Goal: Find specific page/section: Find specific page/section

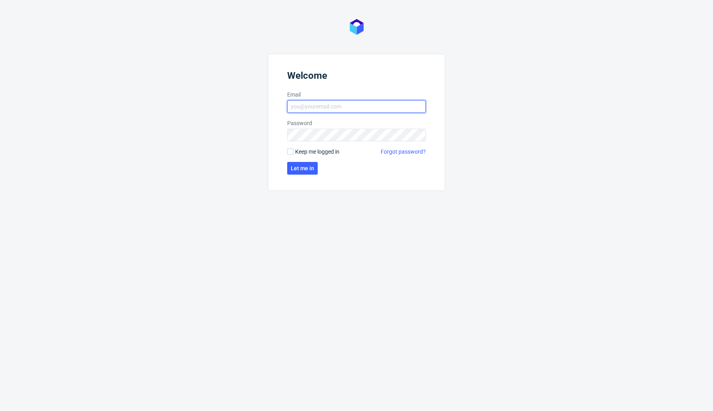
click at [323, 106] on input "Email" at bounding box center [356, 106] width 139 height 13
type input "dev@zapakuj.to"
click at [309, 168] on span "Let me in" at bounding box center [302, 169] width 23 height 6
click at [300, 162] on button "Let me in" at bounding box center [302, 168] width 30 height 13
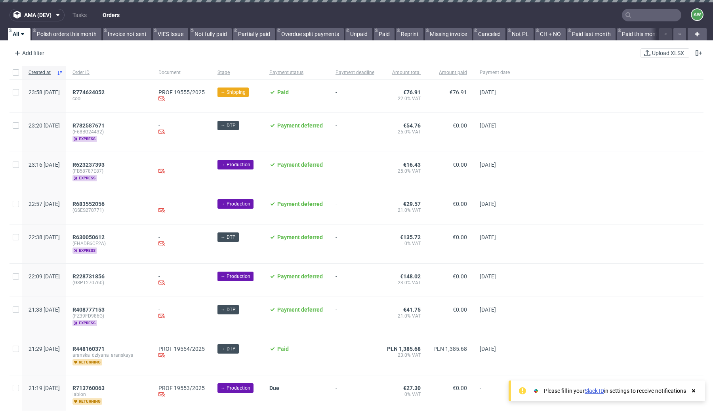
click at [611, 166] on div at bounding box center [609, 171] width 187 height 39
click at [692, 389] on icon at bounding box center [693, 391] width 7 height 6
click at [151, 150] on div "R782587671 (F68BG24432) express" at bounding box center [109, 132] width 86 height 39
click at [105, 124] on span "R782587671" at bounding box center [88, 125] width 32 height 6
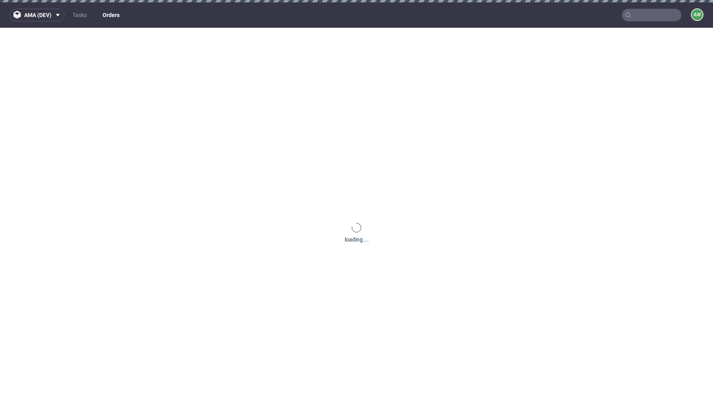
click at [169, 121] on div "loading ..." at bounding box center [356, 233] width 713 height 411
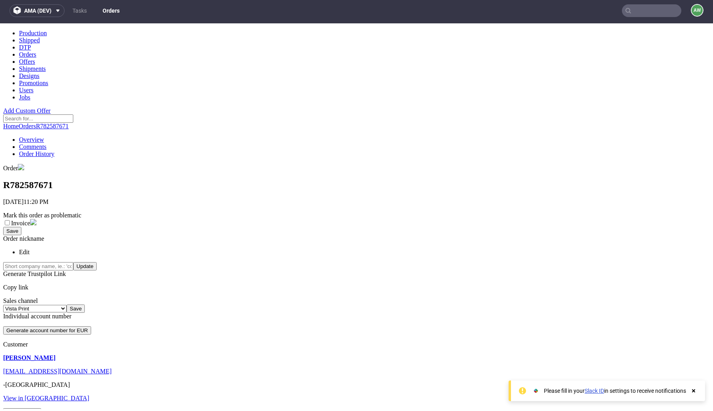
click at [114, 6] on link "Orders" at bounding box center [111, 10] width 27 height 13
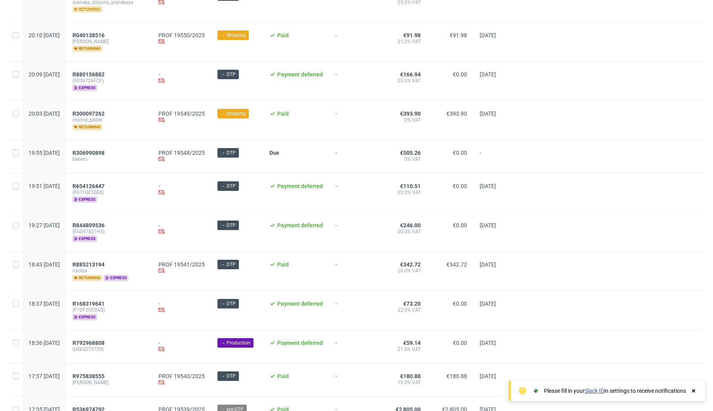
scroll to position [803, 0]
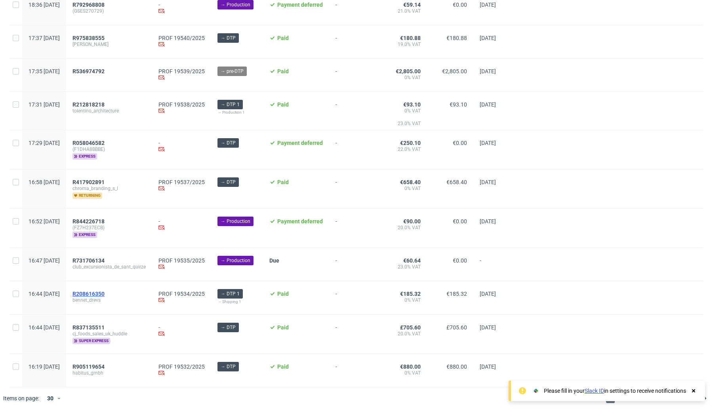
click at [105, 292] on span "R208616350" at bounding box center [88, 294] width 32 height 6
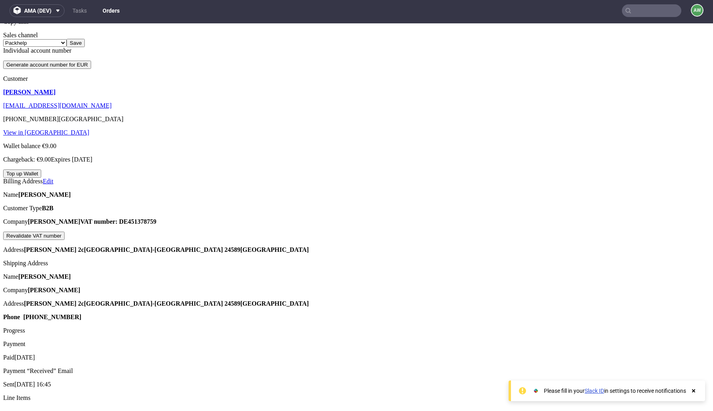
scroll to position [281, 0]
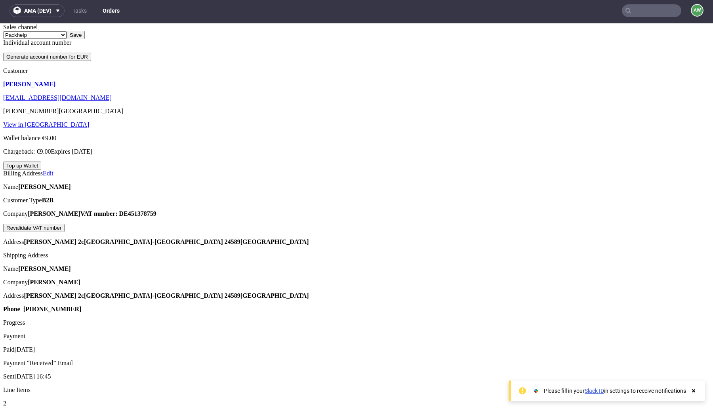
click at [53, 170] on link "Edit" at bounding box center [48, 173] width 11 height 7
click at [120, 183] on div "Name Bennet Drevs" at bounding box center [356, 186] width 707 height 7
click at [53, 170] on link "Edit" at bounding box center [48, 173] width 11 height 7
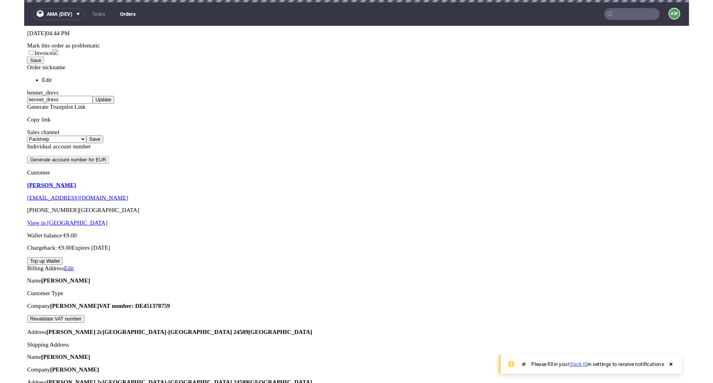
scroll to position [216, 0]
